Goal: Register for event/course

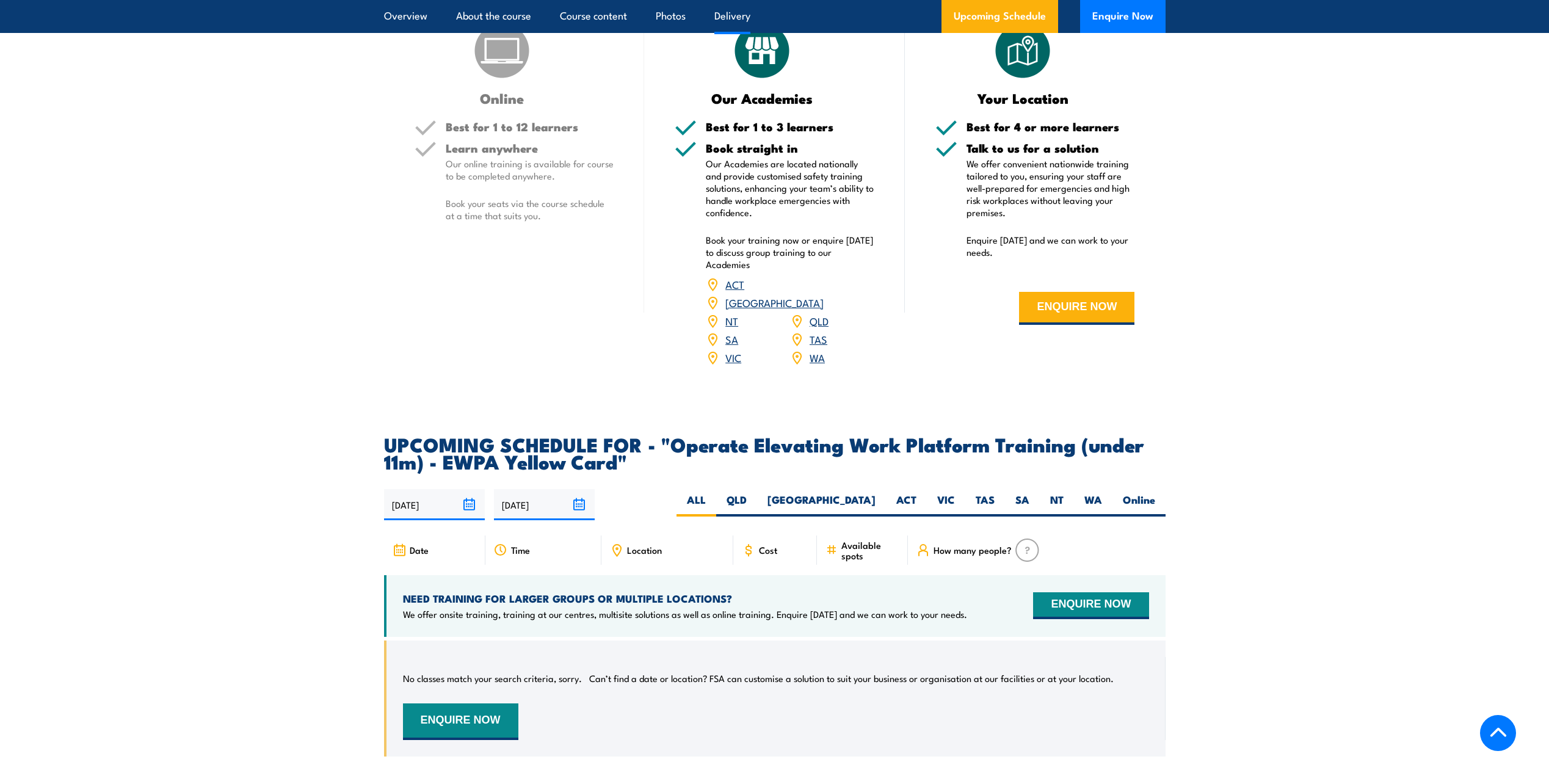
scroll to position [1587, 0]
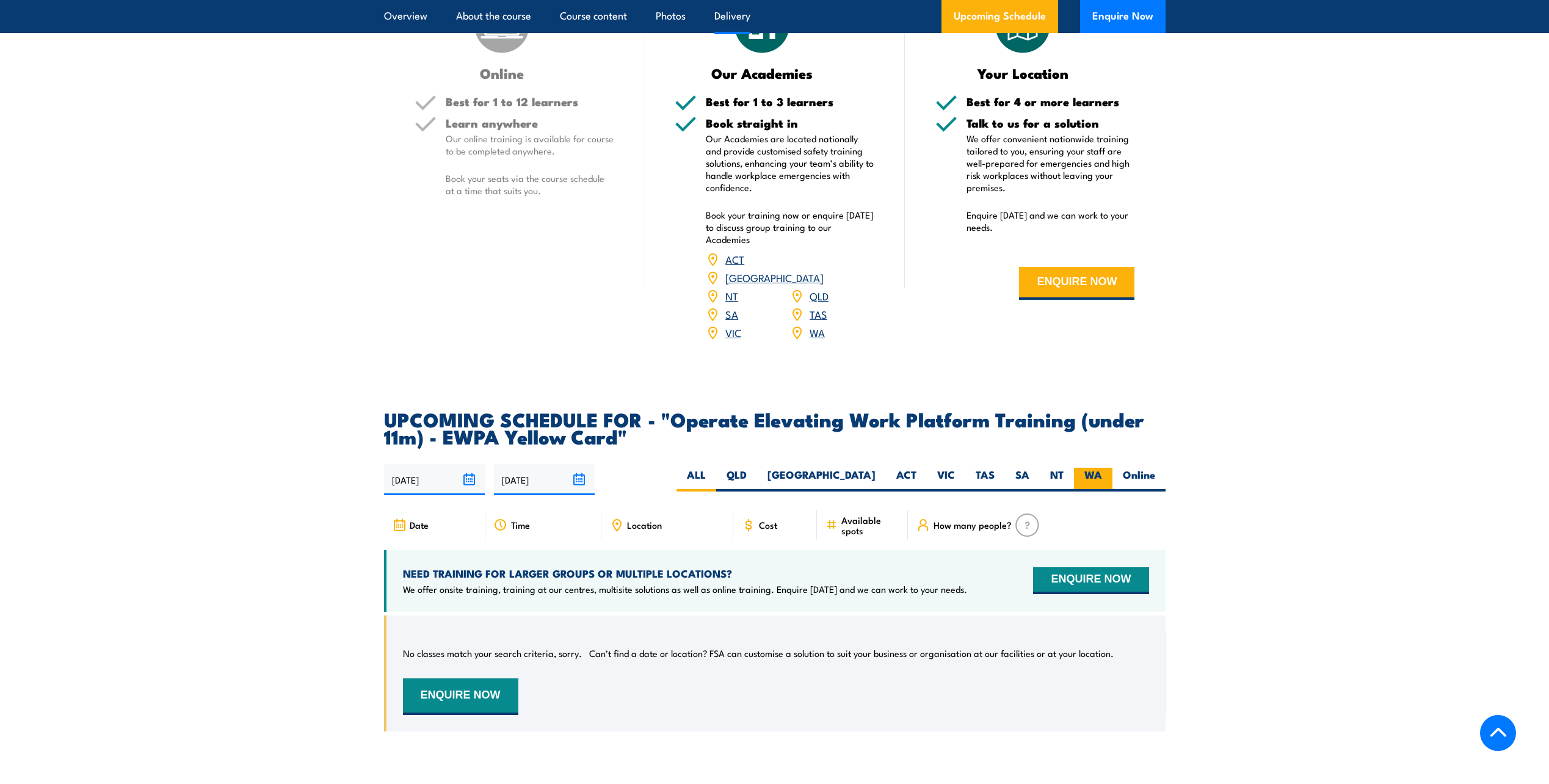
click at [1102, 468] on label "WA" at bounding box center [1093, 480] width 38 height 24
click at [1102, 468] on input "WA" at bounding box center [1106, 472] width 8 height 8
radio input "true"
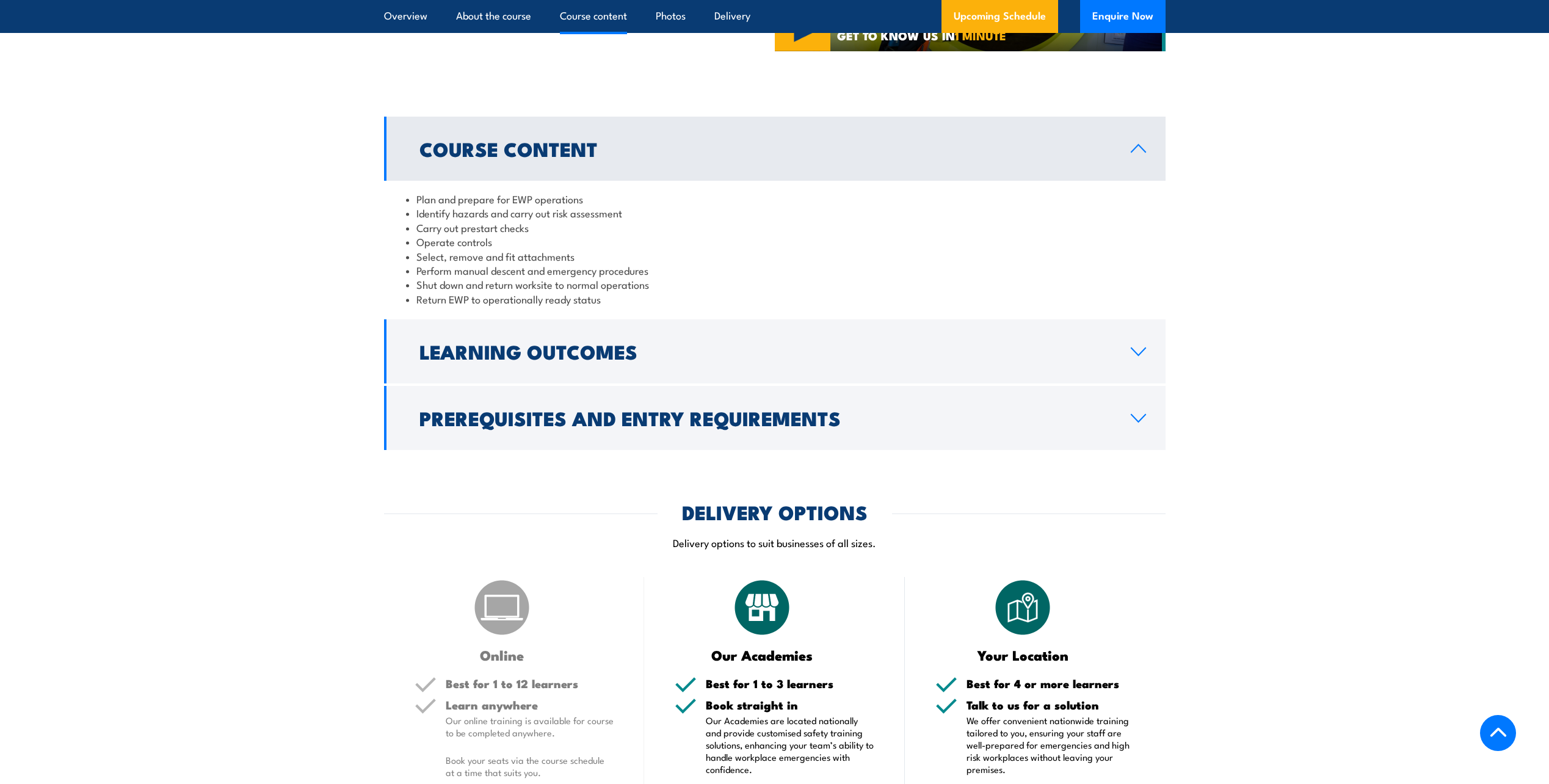
scroll to position [1002, 0]
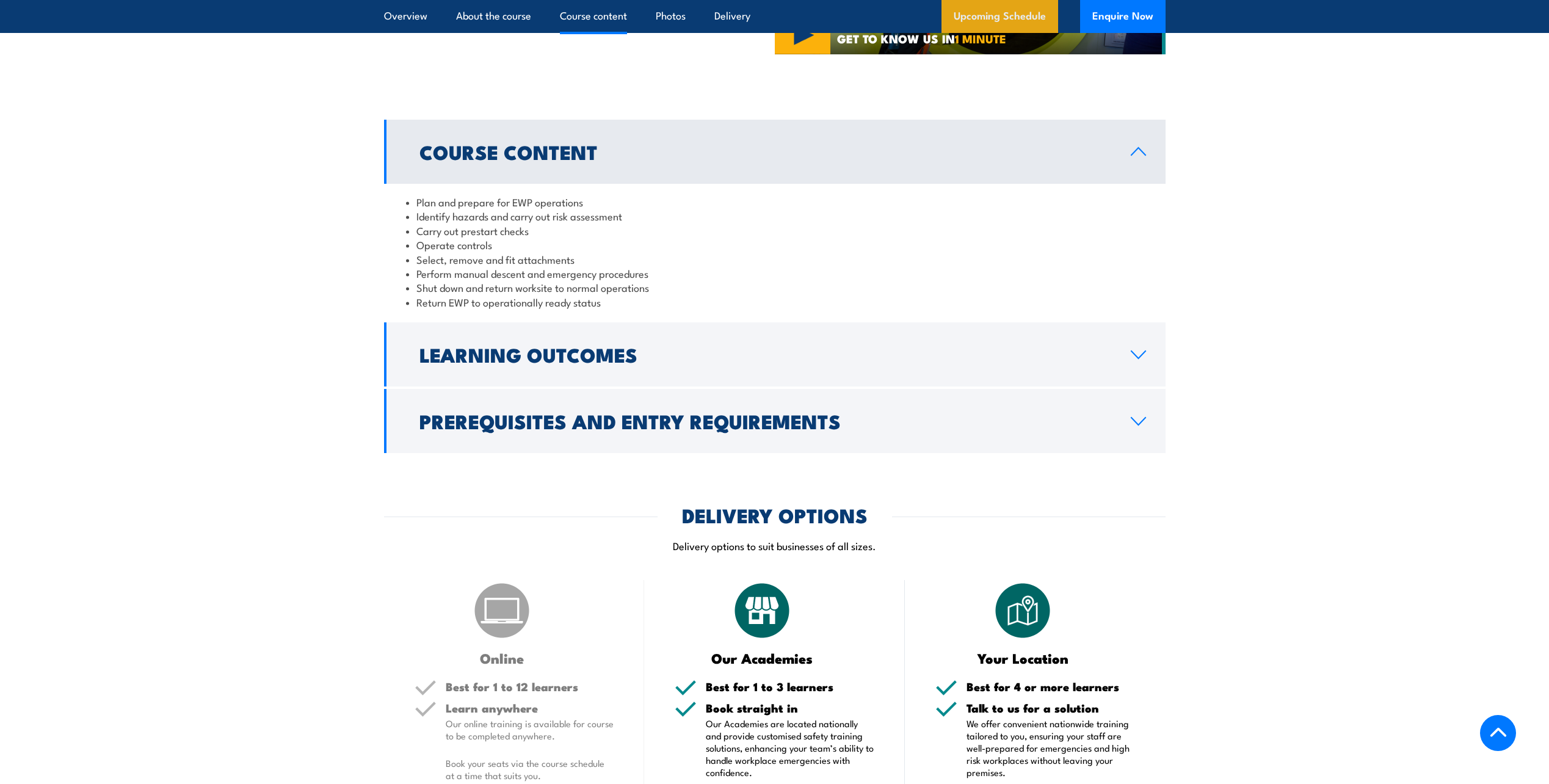
click at [993, 23] on link "Upcoming Schedule" at bounding box center [1000, 16] width 116 height 33
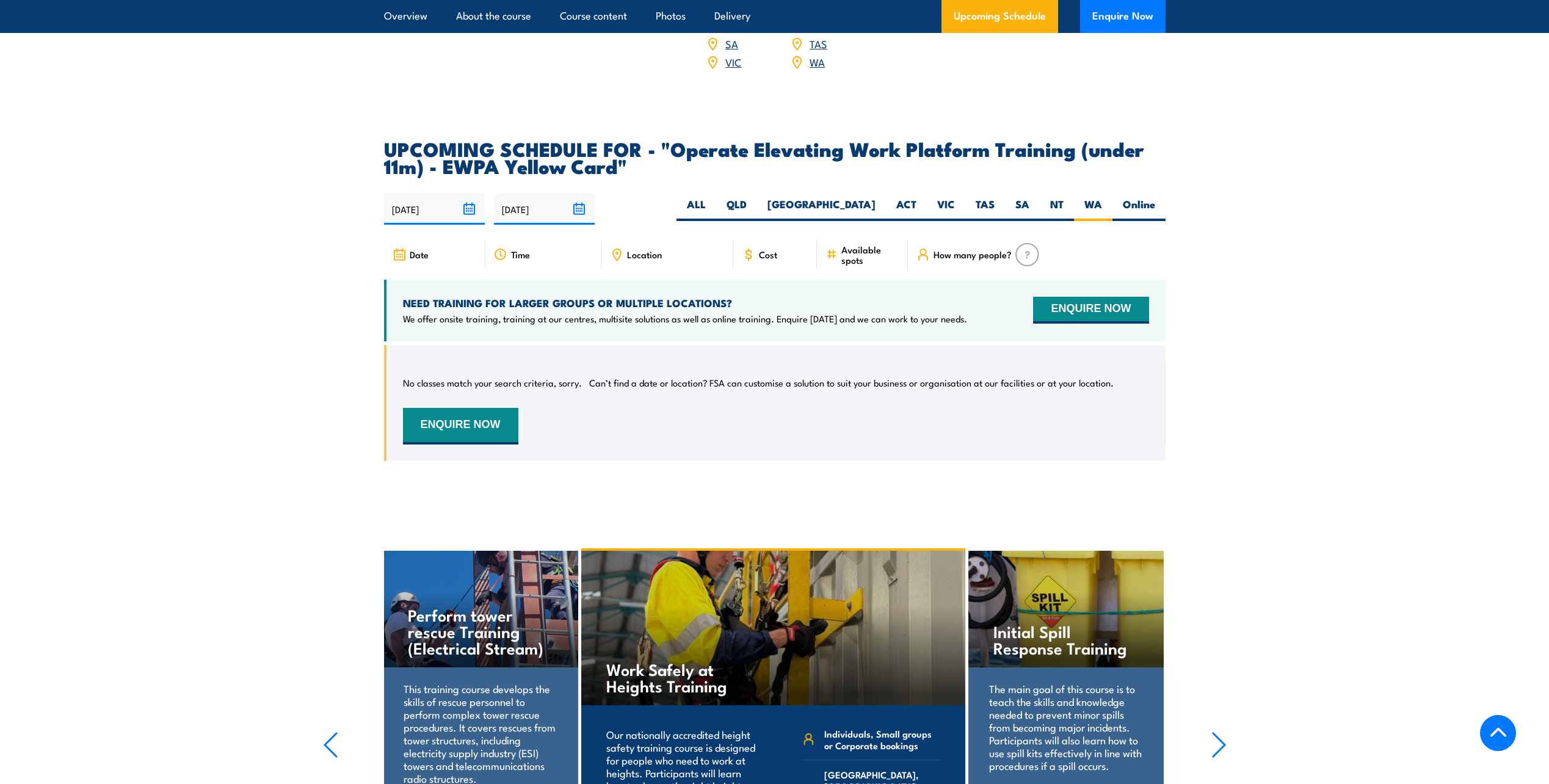
scroll to position [1857, 0]
